Goal: Book appointment/travel/reservation

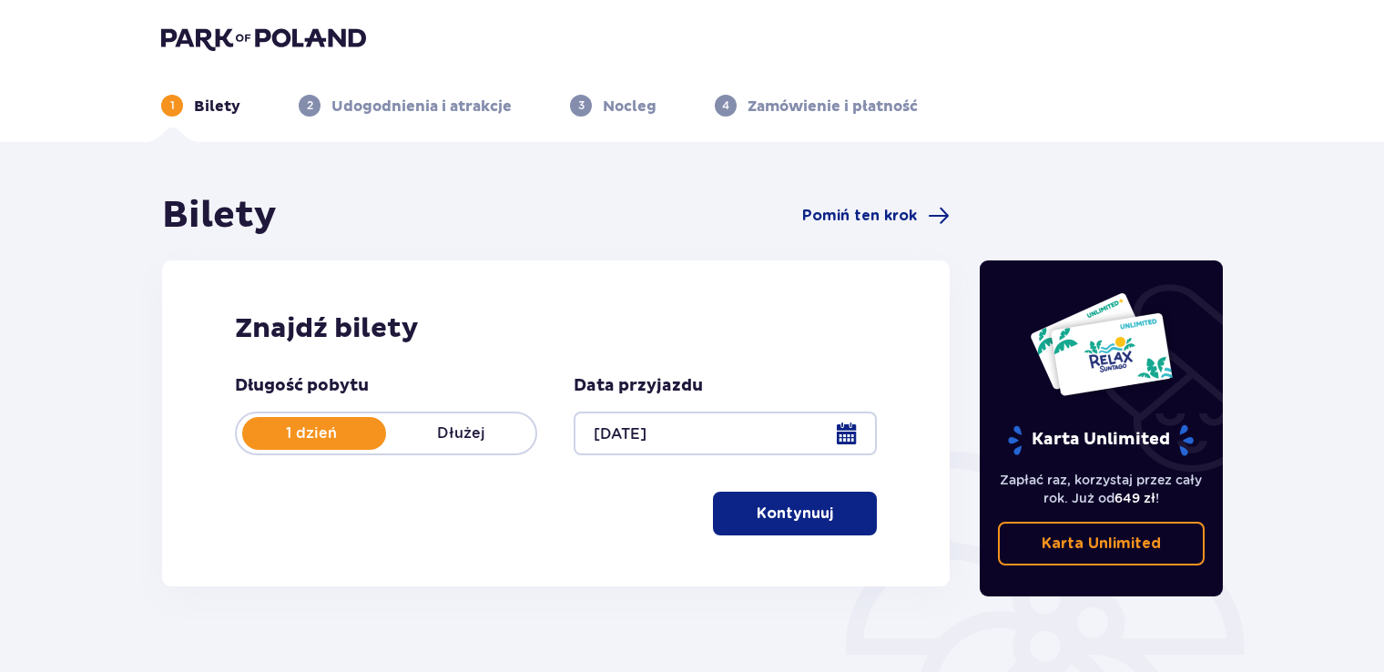
click at [769, 509] on p "Kontynuuj" at bounding box center [795, 514] width 76 height 20
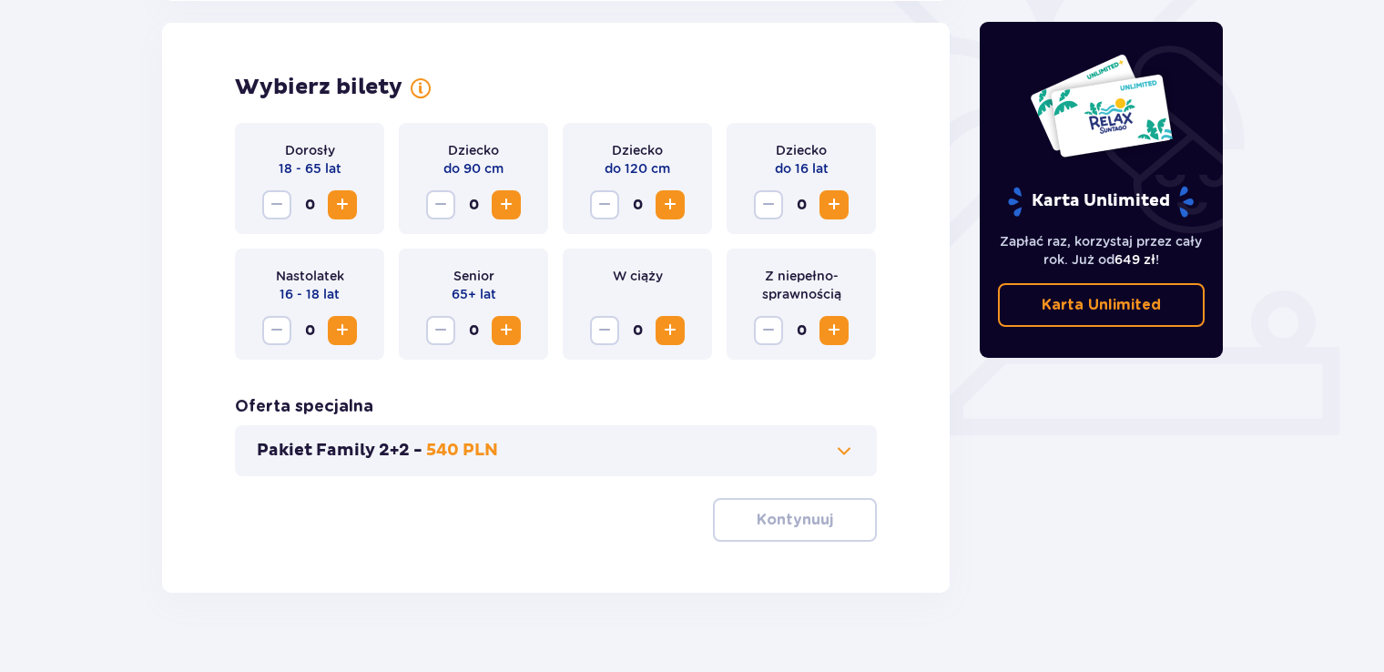
scroll to position [506, 0]
click at [346, 330] on span "Zwiększ" at bounding box center [342, 330] width 22 height 22
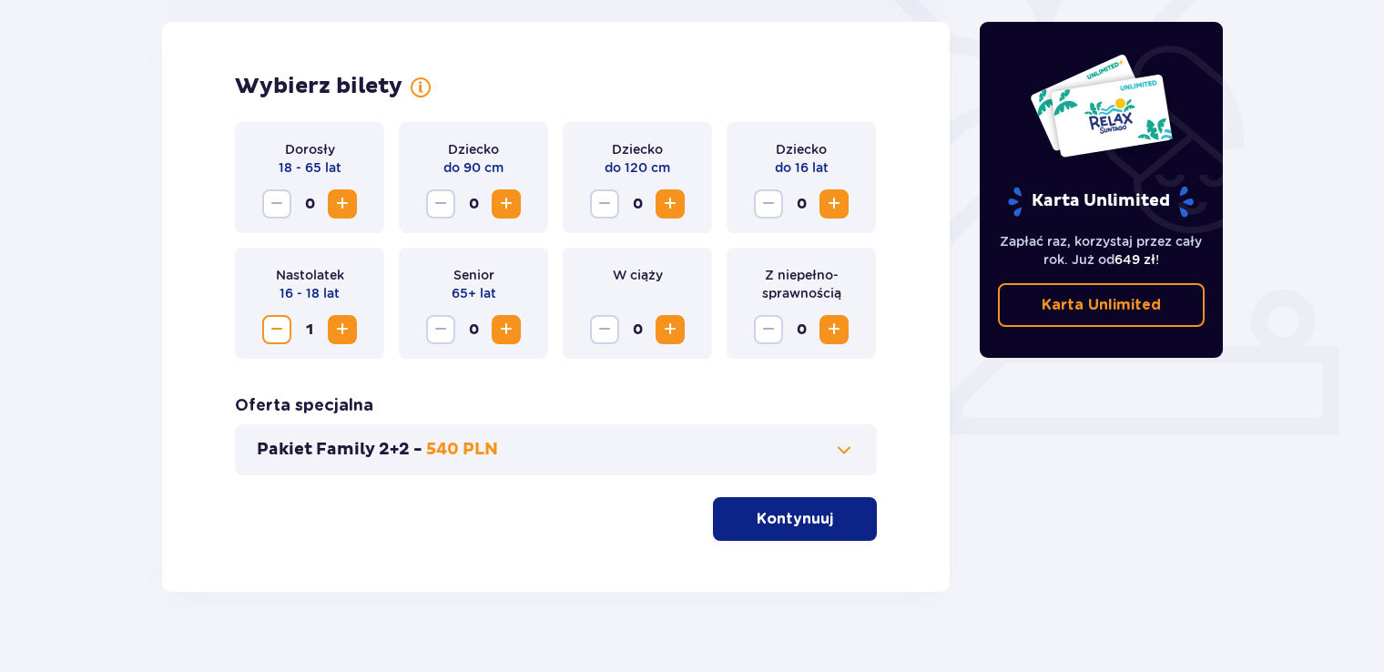
click at [349, 331] on span "Zwiększ" at bounding box center [342, 330] width 22 height 22
click at [347, 330] on span "Zwiększ" at bounding box center [342, 330] width 22 height 22
click at [418, 446] on p "Pakiet Family 2+2 -" at bounding box center [340, 450] width 166 height 22
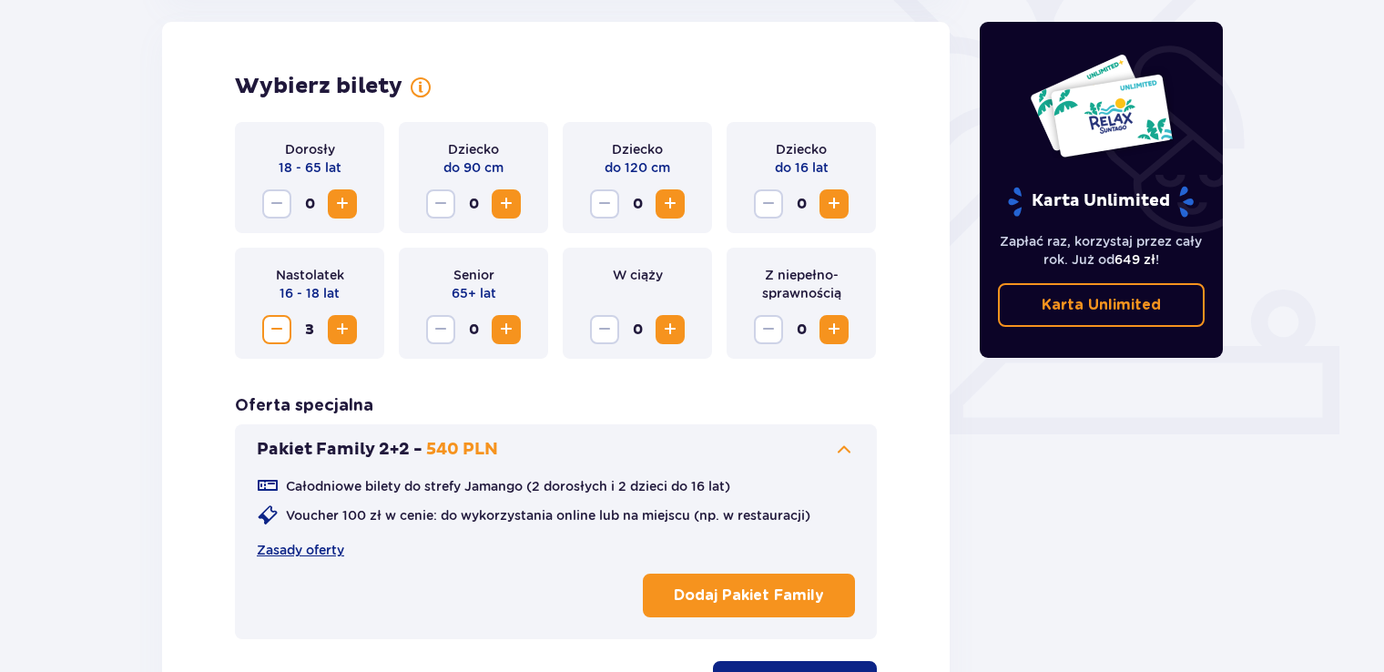
click at [837, 451] on span at bounding box center [844, 450] width 22 height 22
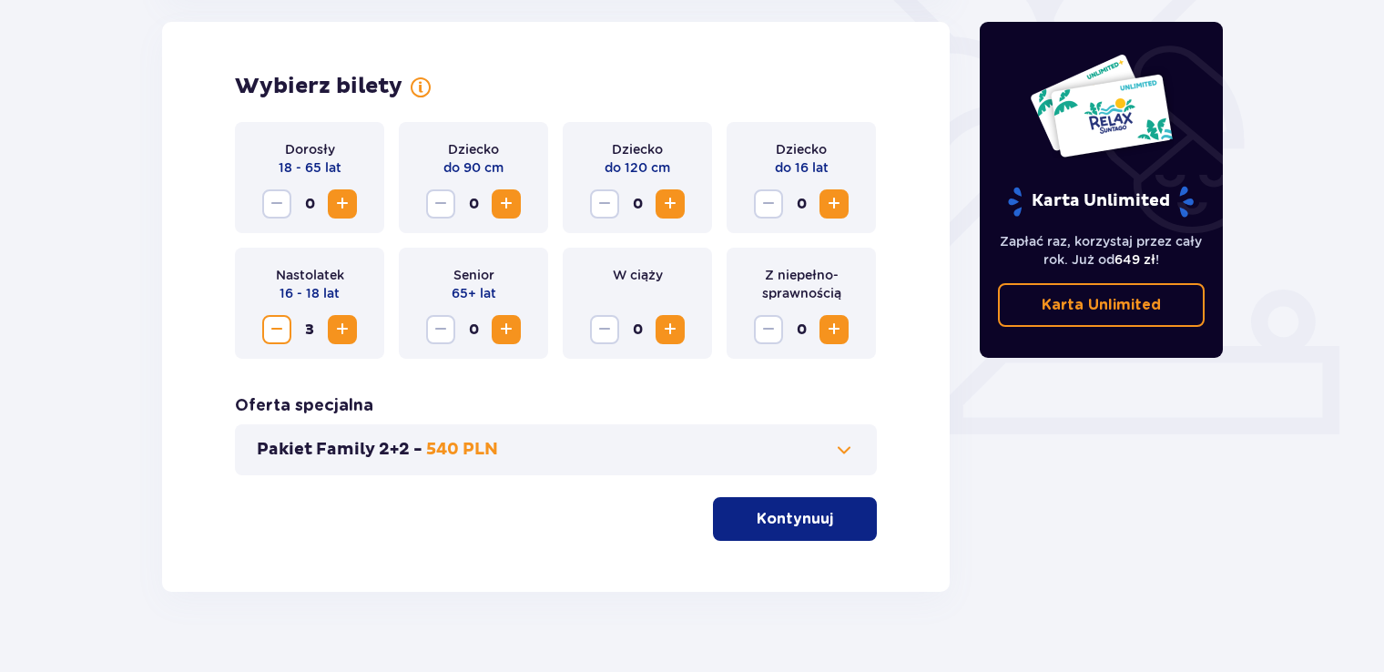
scroll to position [324, 0]
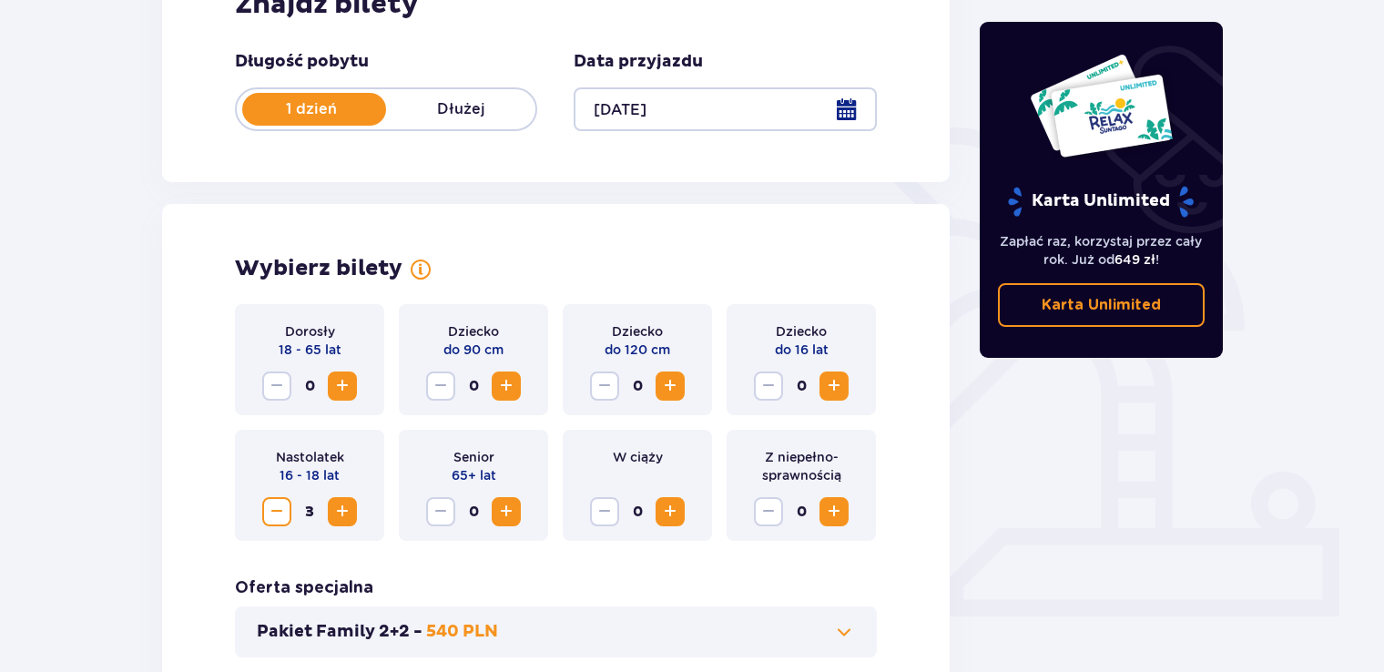
click at [464, 100] on p "Dłużej" at bounding box center [460, 109] width 149 height 20
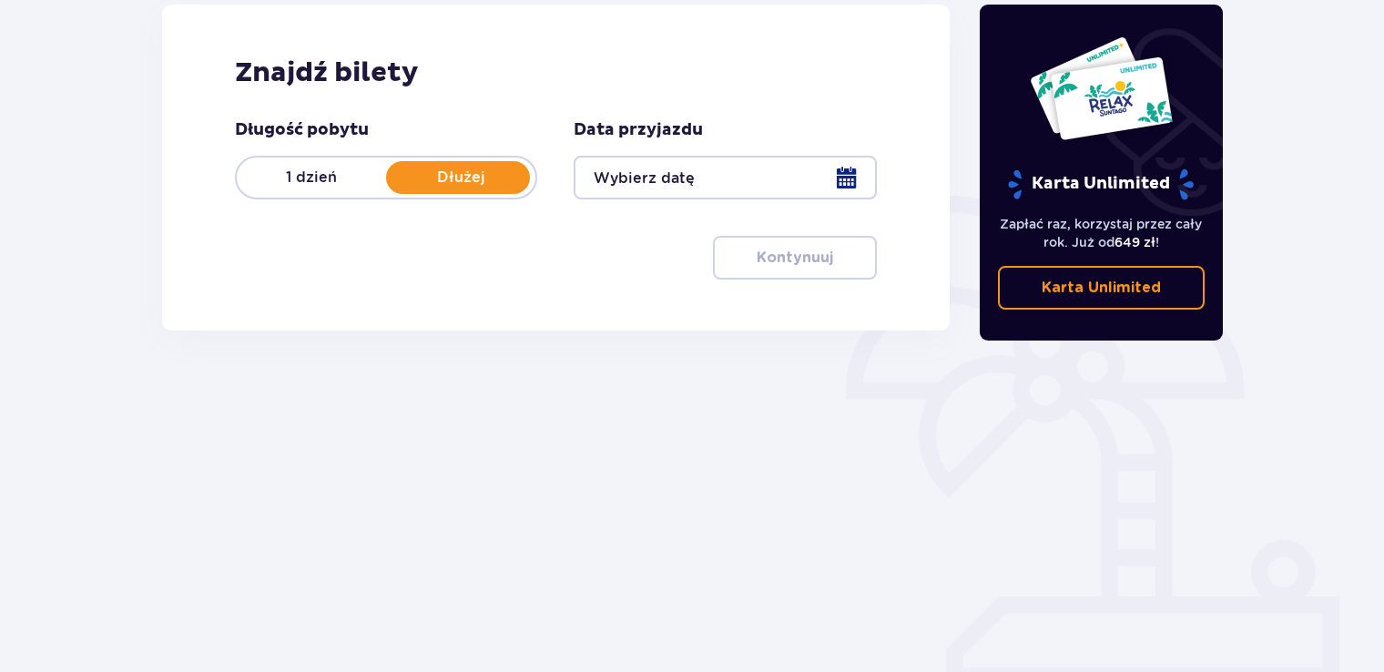
scroll to position [255, 0]
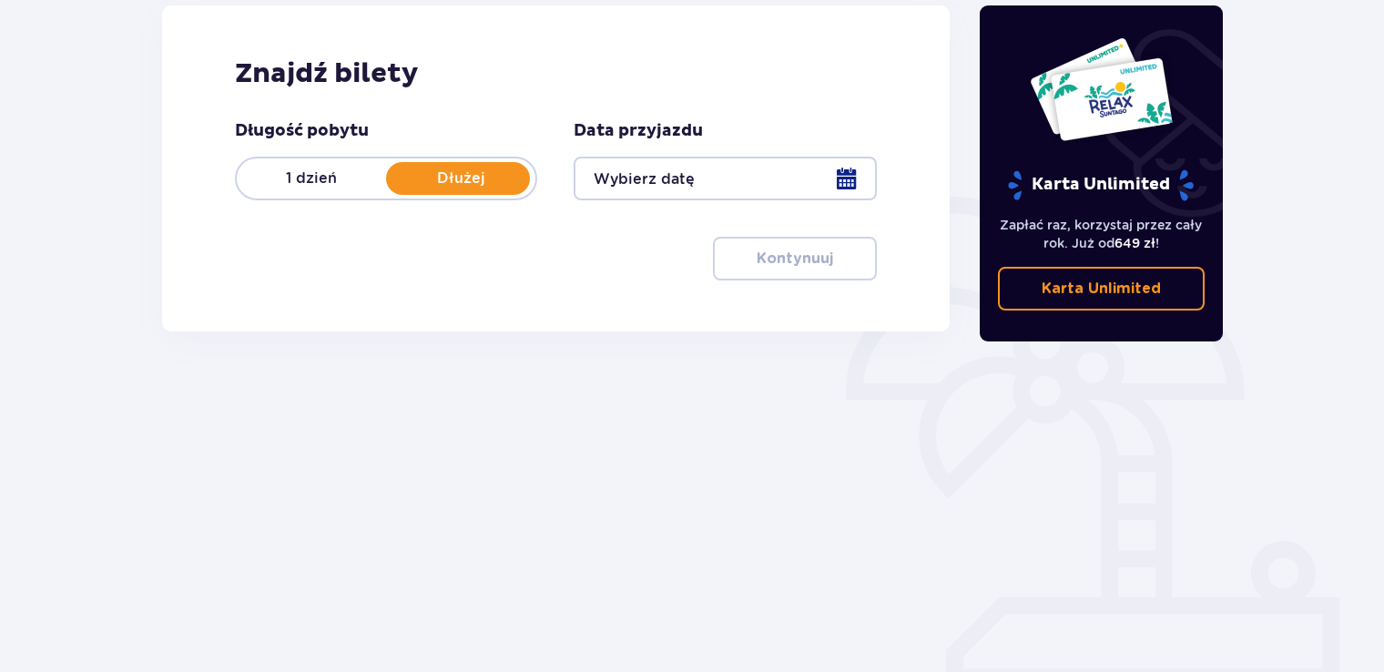
click at [337, 160] on div "1 dzień Dłużej" at bounding box center [386, 179] width 302 height 44
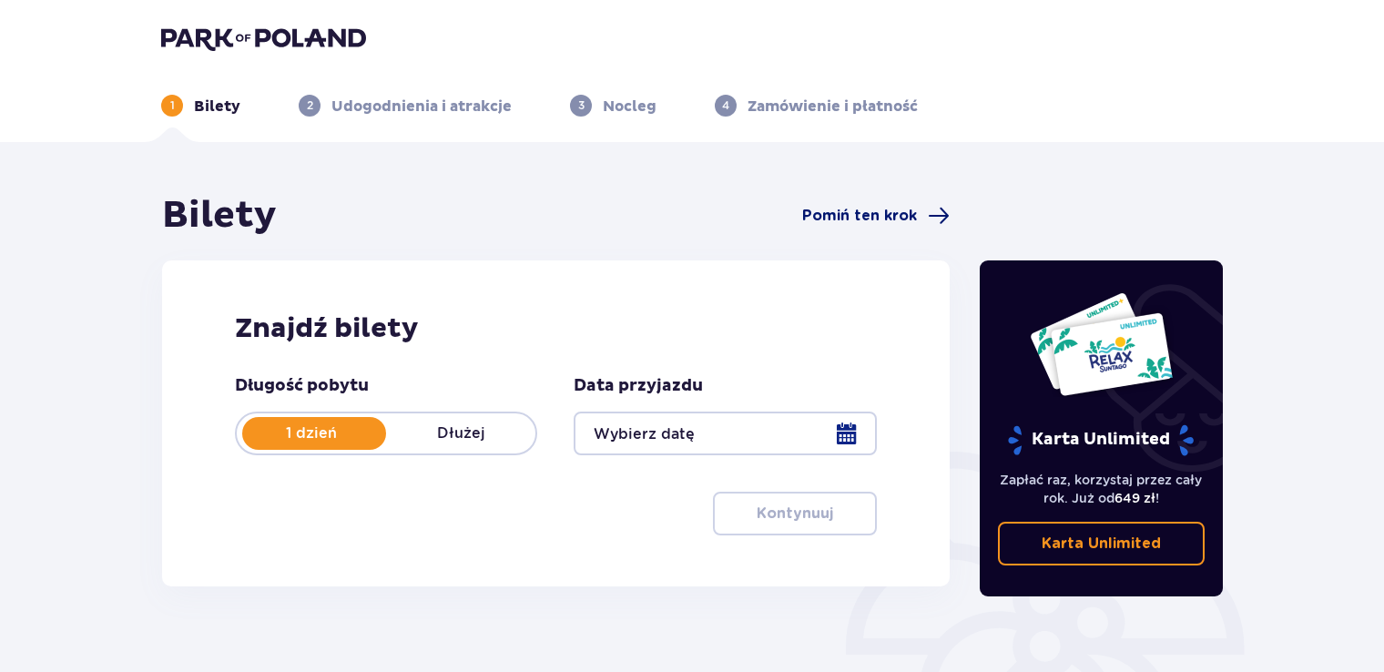
drag, startPoint x: 922, startPoint y: 201, endPoint x: 918, endPoint y: 211, distance: 10.7
click at [922, 204] on div "Bilety Pomiń ten krok" at bounding box center [556, 216] width 788 height 46
click at [918, 212] on span "Pomiń ten krok" at bounding box center [876, 216] width 148 height 22
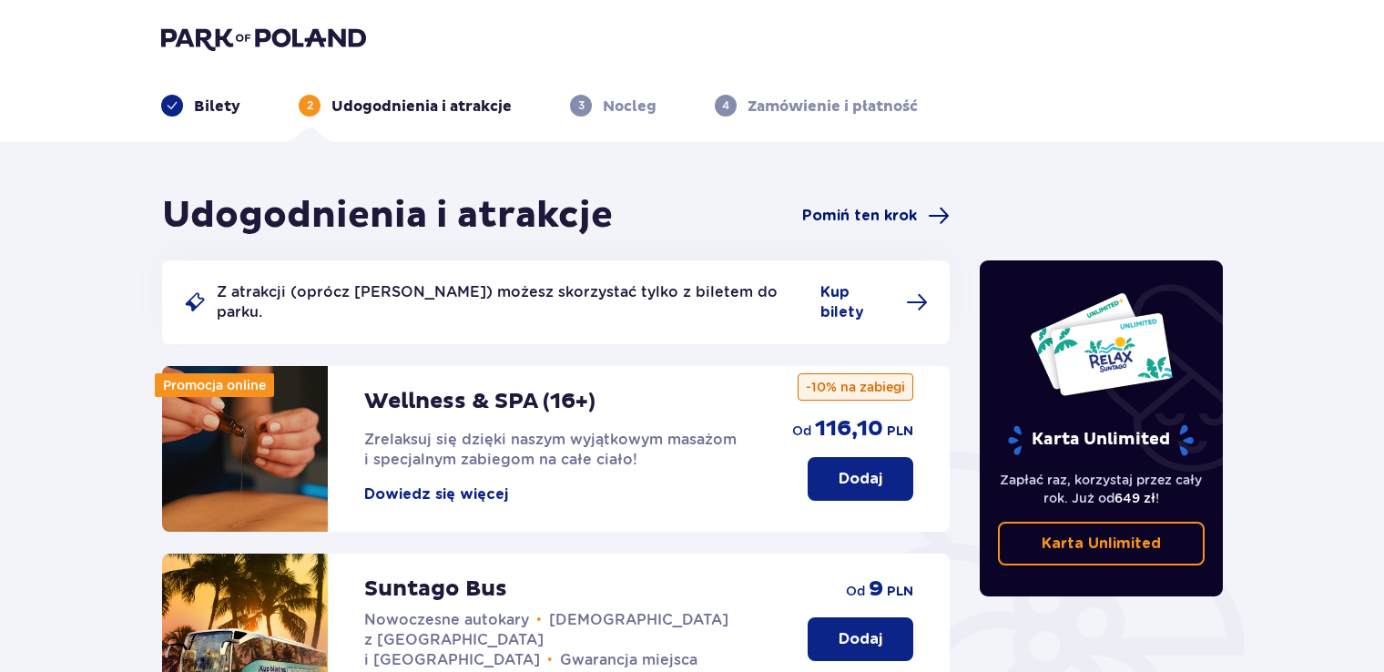
click at [903, 218] on span "Pomiń ten krok" at bounding box center [859, 216] width 115 height 20
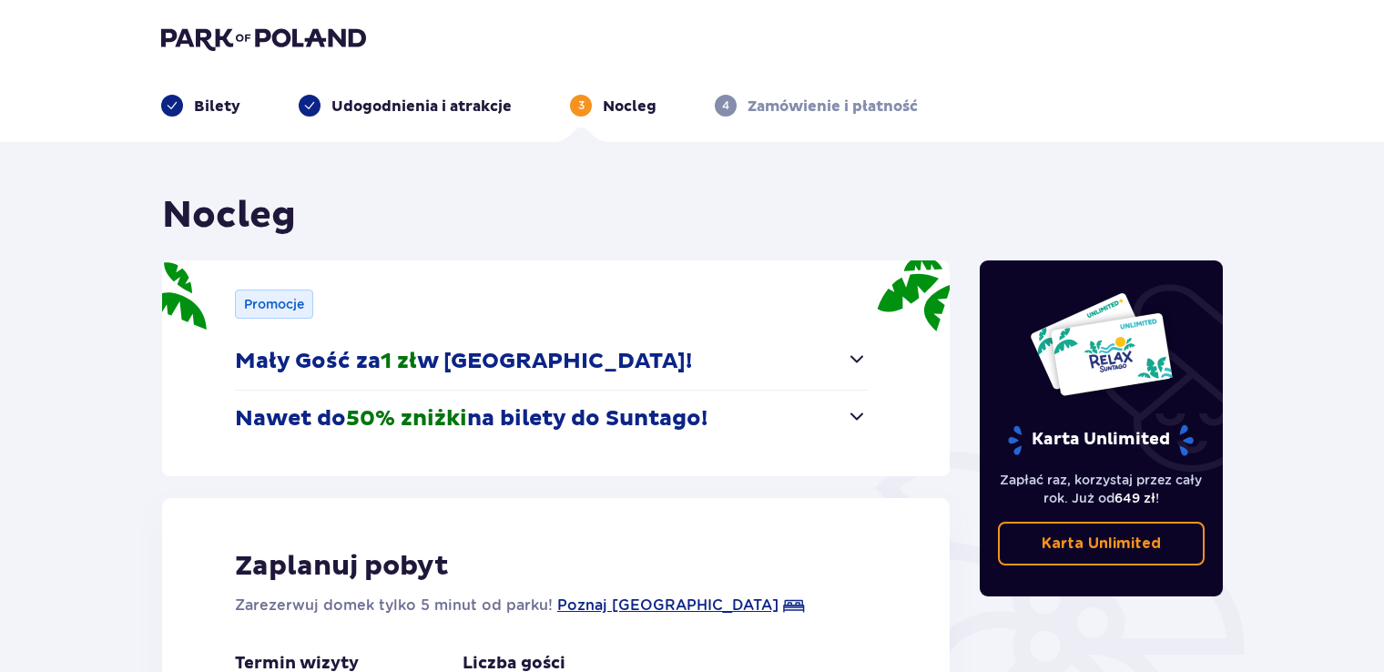
scroll to position [273, 0]
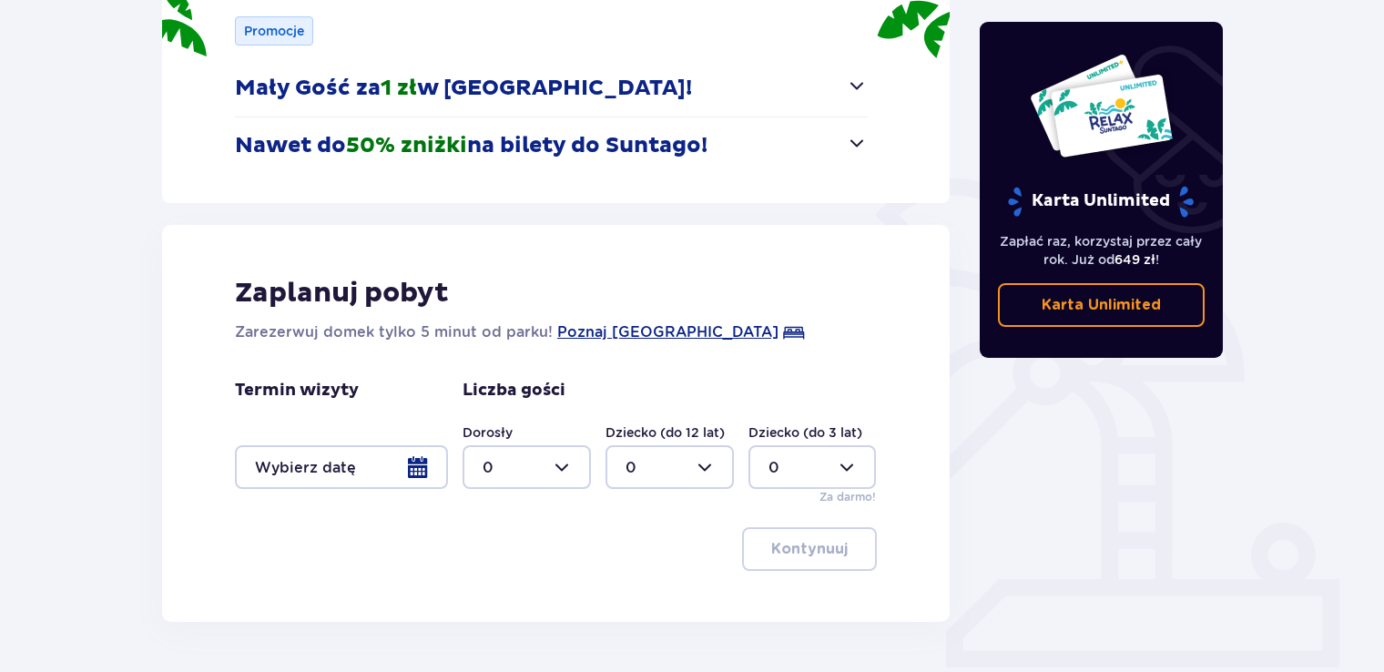
click at [508, 457] on div at bounding box center [527, 467] width 128 height 44
drag, startPoint x: 519, startPoint y: 475, endPoint x: 614, endPoint y: 512, distance: 101.5
click at [520, 476] on div at bounding box center [527, 467] width 128 height 44
click at [520, 475] on div at bounding box center [527, 467] width 128 height 44
click at [521, 409] on div "3" at bounding box center [527, 403] width 88 height 20
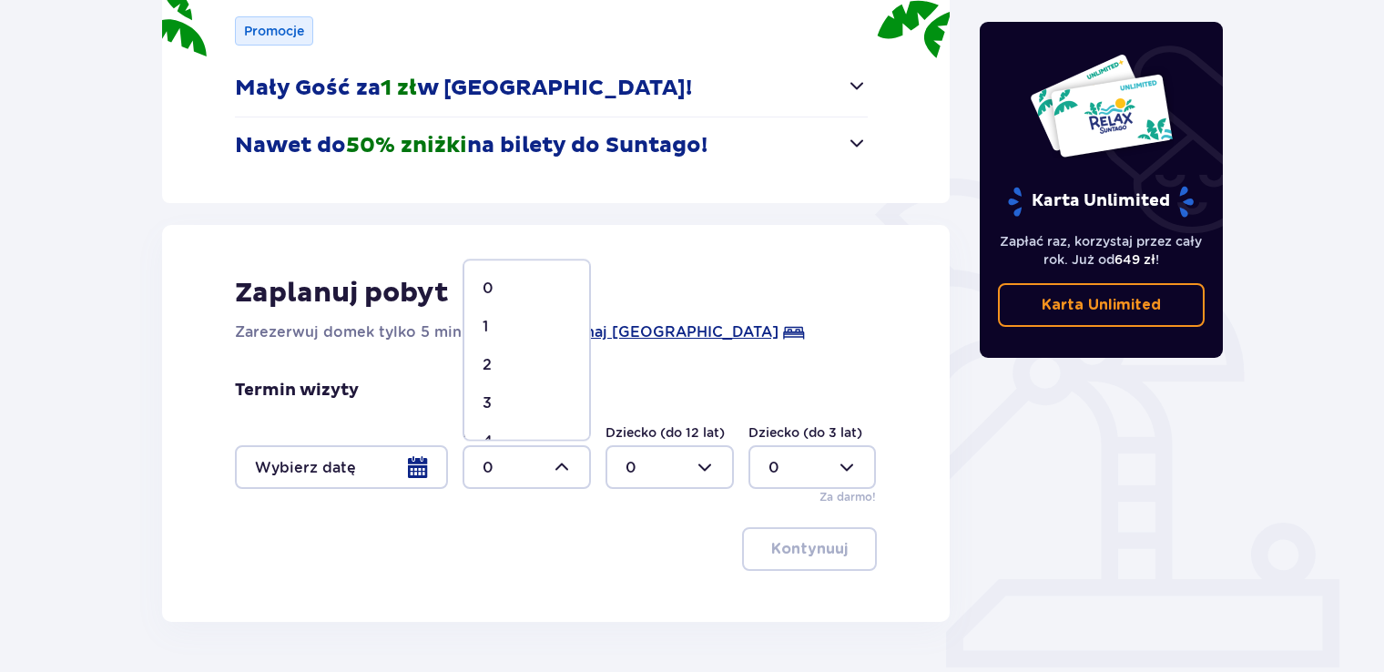
type input "3"
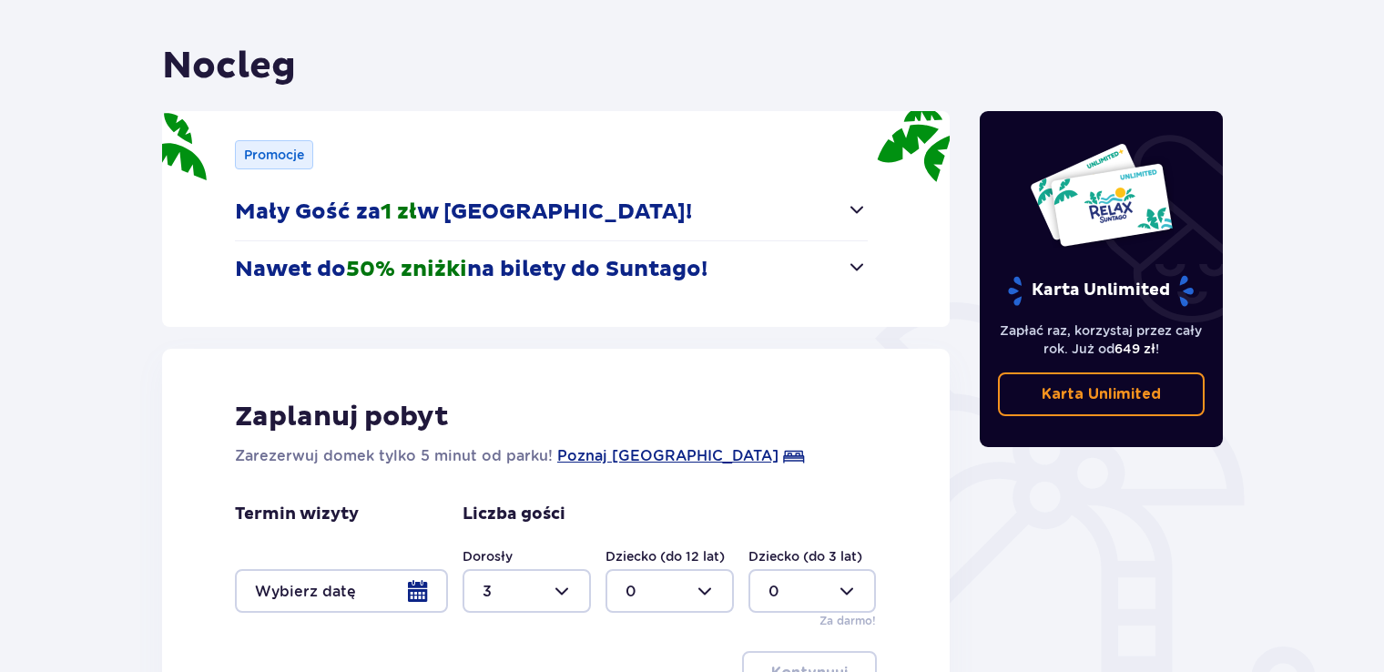
scroll to position [58, 0]
